Goal: Check status: Check status

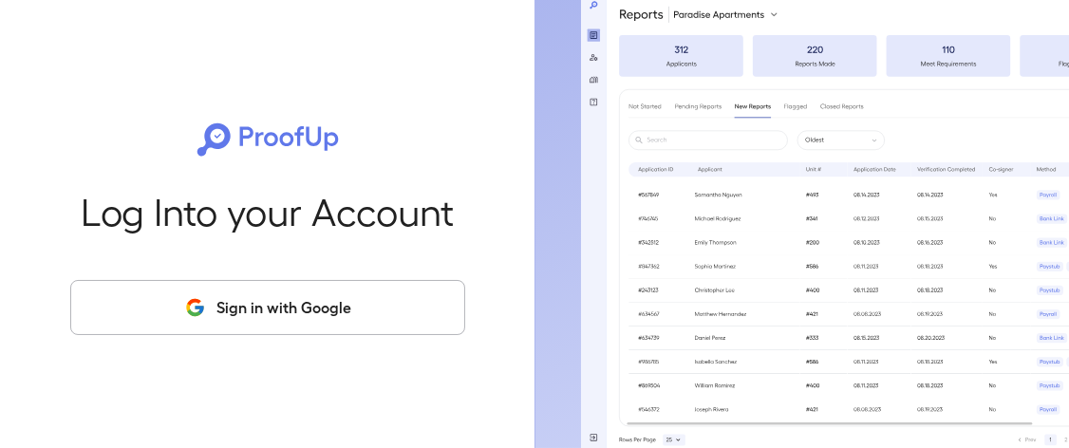
click at [320, 295] on button "Sign in with Google" at bounding box center [267, 307] width 395 height 55
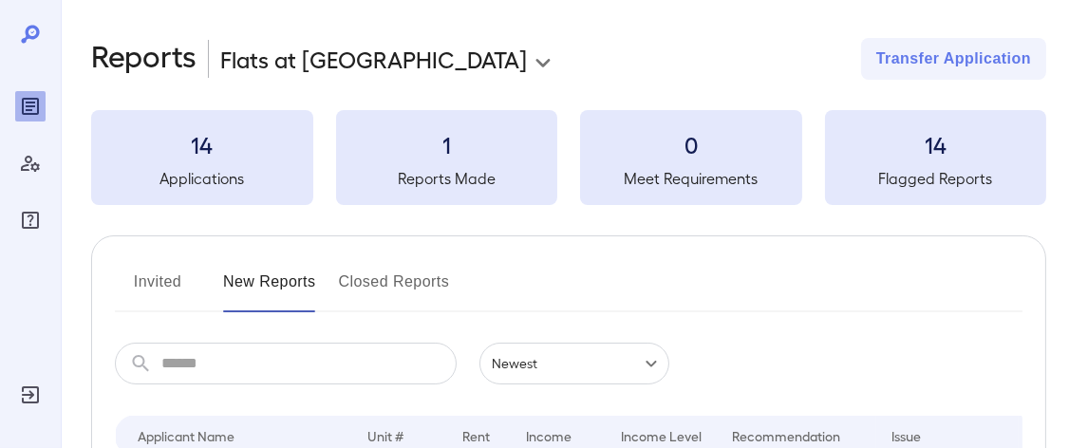
scroll to position [190, 0]
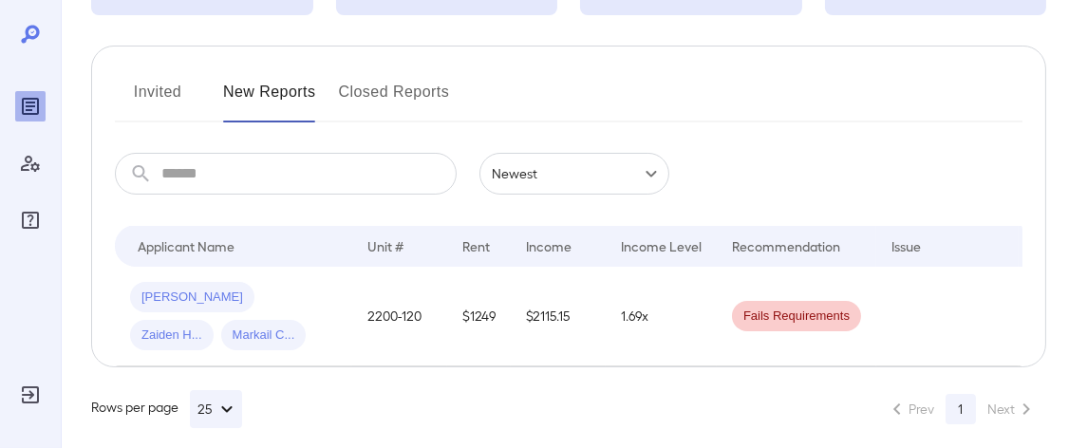
click at [159, 82] on button "Invited" at bounding box center [157, 100] width 85 height 46
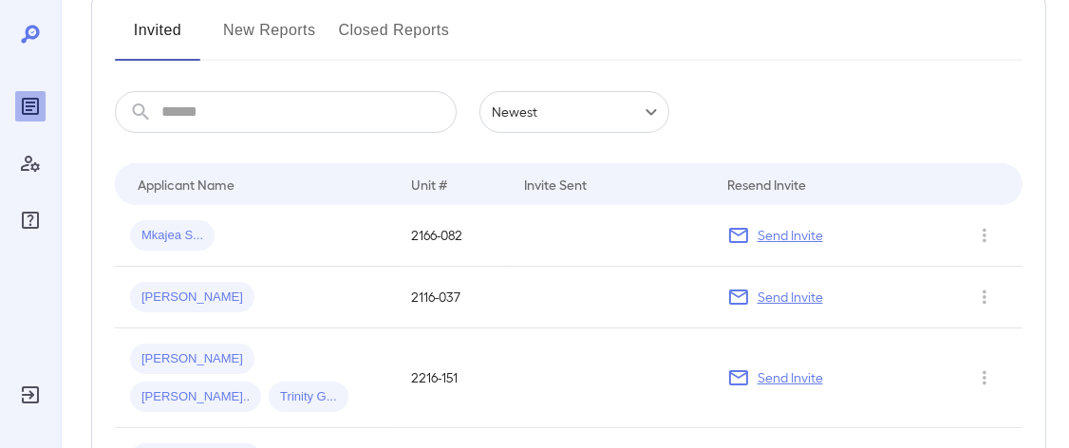
scroll to position [284, 0]
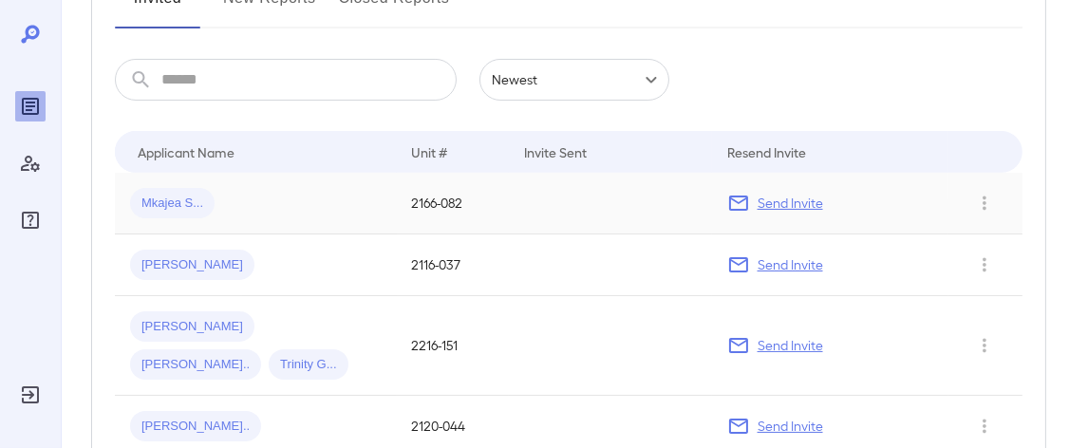
click at [193, 205] on span "Mkajea S..." at bounding box center [172, 204] width 84 height 18
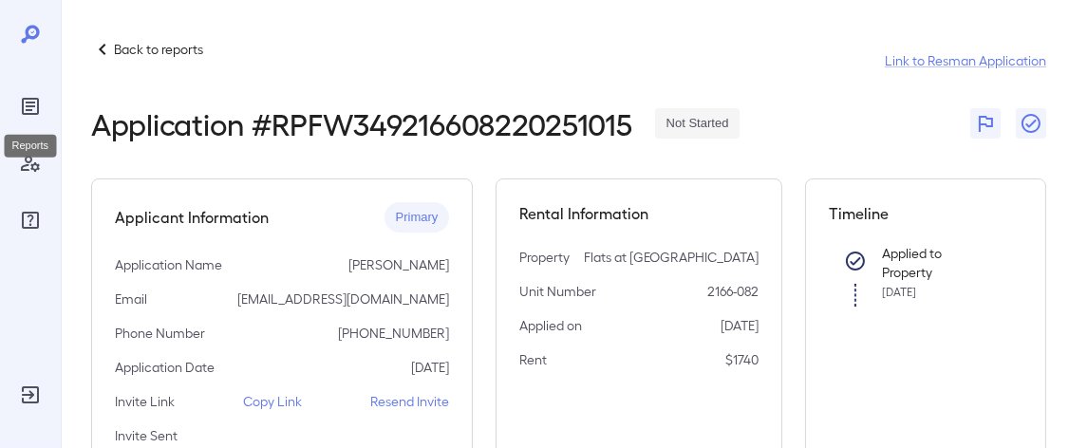
click at [41, 110] on icon "Reports" at bounding box center [30, 106] width 23 height 23
